Goal: Information Seeking & Learning: Learn about a topic

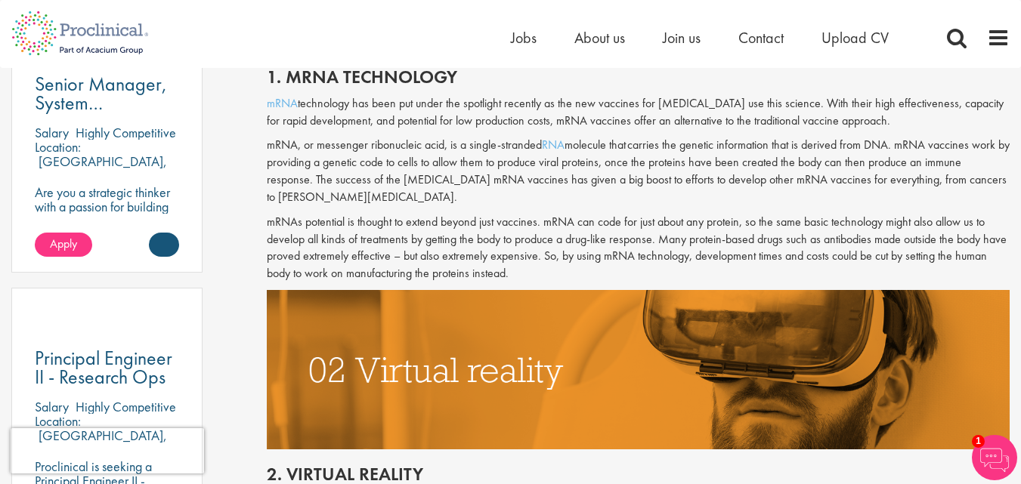
scroll to position [907, 0]
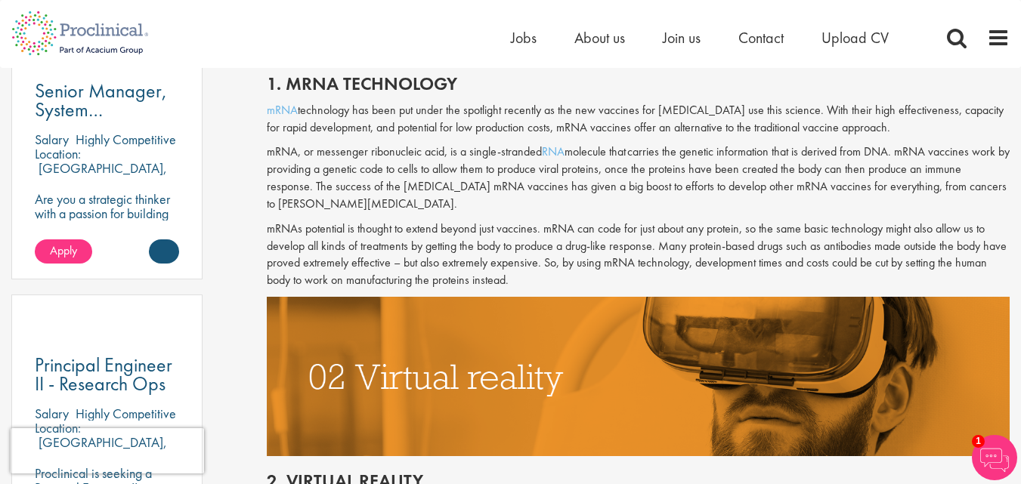
click at [331, 77] on h2 "1. mRNA technology" at bounding box center [638, 84] width 743 height 20
copy h2 "mRNA"
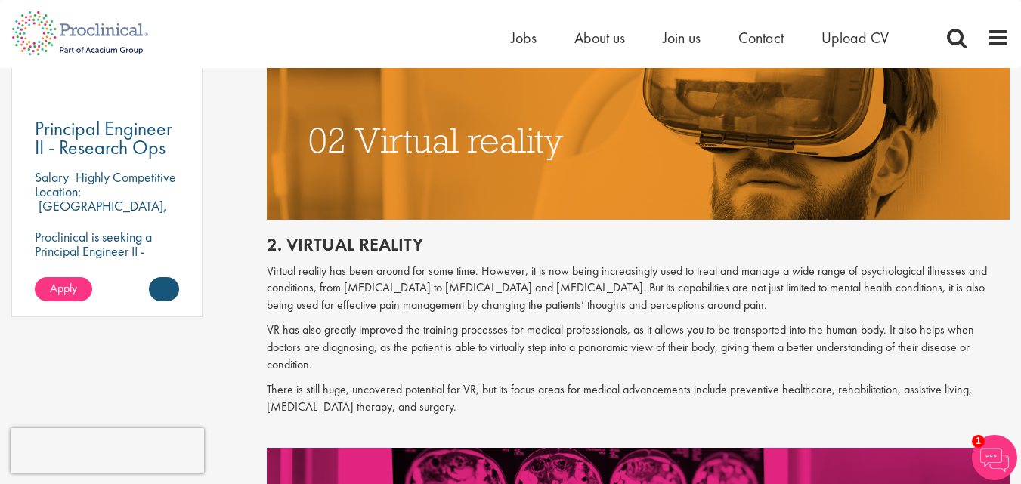
scroll to position [1285, 0]
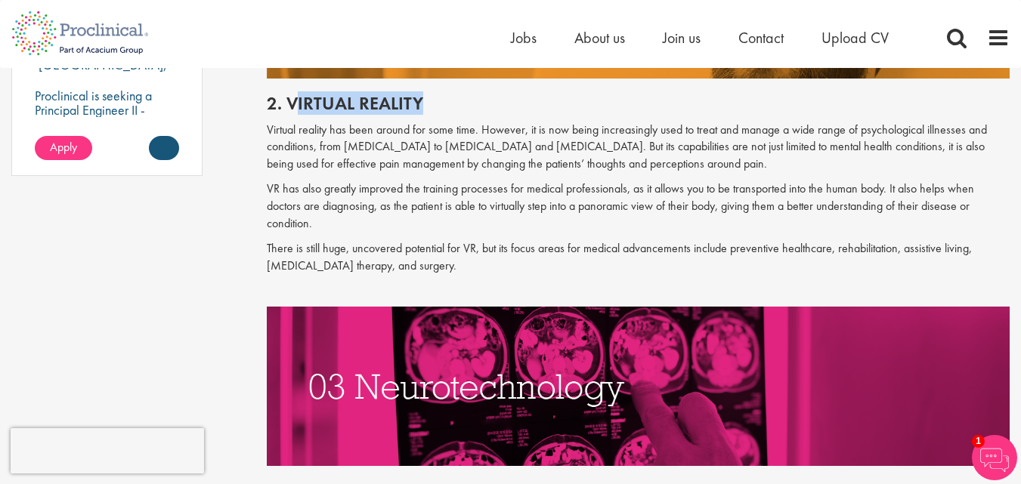
drag, startPoint x: 295, startPoint y: 97, endPoint x: 460, endPoint y: 101, distance: 165.5
click at [460, 101] on h2 "2. Virtual reality" at bounding box center [638, 104] width 743 height 20
drag, startPoint x: 289, startPoint y: 96, endPoint x: 426, endPoint y: 94, distance: 137.6
click at [426, 94] on h2 "2. Virtual reality" at bounding box center [638, 104] width 743 height 20
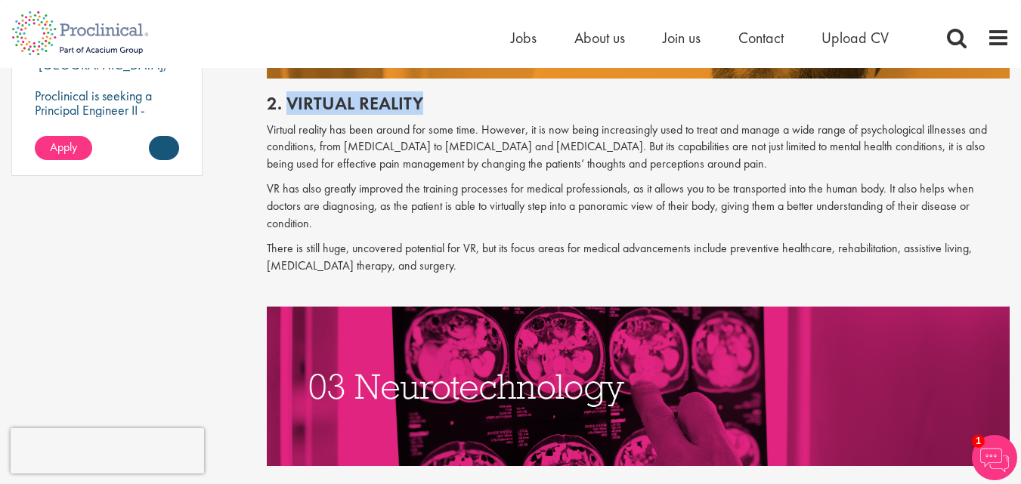
copy h2 "Virtual reality"
